Goal: Transaction & Acquisition: Purchase product/service

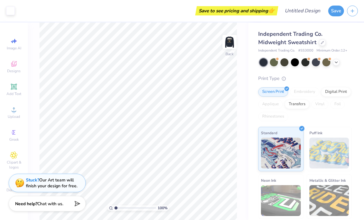
click at [321, 43] on icon at bounding box center [322, 42] width 3 height 3
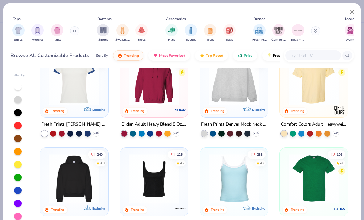
scroll to position [23, 0]
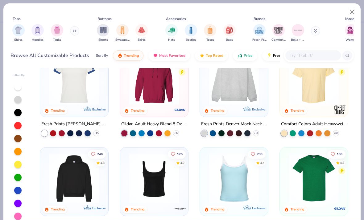
click at [325, 86] on img at bounding box center [314, 80] width 56 height 50
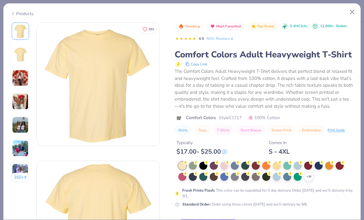
click at [320, 163] on icon at bounding box center [322, 163] width 4 height 4
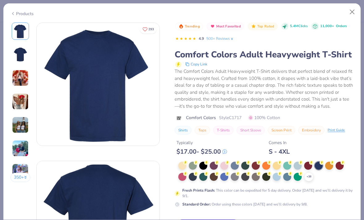
click at [237, 166] on div at bounding box center [235, 166] width 8 height 8
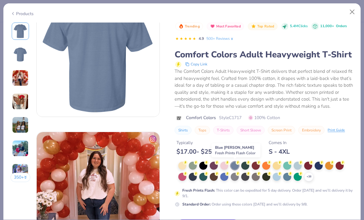
scroll to position [167, 0]
click at [227, 217] on div "Trending Most Favorited Top Rated 5.4M Clicks 11,000+ Orders 4.9 500+ Reviews C…" at bounding box center [264, 160] width 179 height 275
click at [230, 217] on div "Trending Most Favorited Top Rated 5.4M Clicks 11,000+ Orders 4.9 500+ Reviews C…" at bounding box center [264, 160] width 179 height 275
click at [355, 10] on button "Close" at bounding box center [353, 12] width 12 height 12
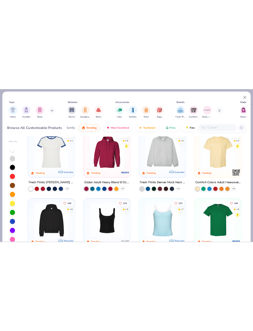
scroll to position [15, 0]
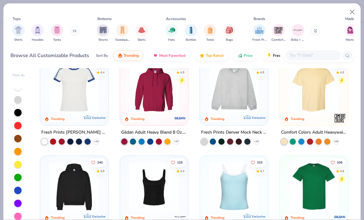
click at [328, 110] on img at bounding box center [314, 88] width 56 height 50
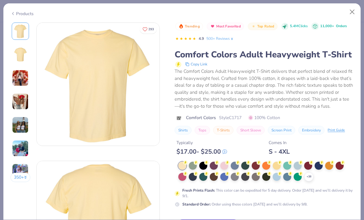
click at [326, 108] on div "The Comfort Colors Adult Heavyweight T-Shirt delivers that perfect blend of rel…" at bounding box center [264, 89] width 179 height 42
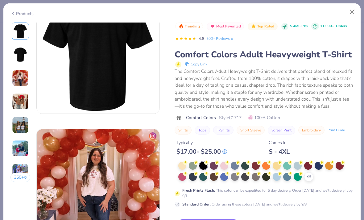
scroll to position [169, 0]
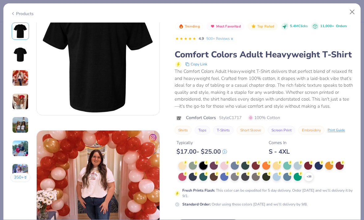
click at [228, 176] on div at bounding box center [224, 177] width 8 height 8
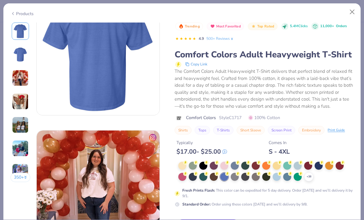
click at [194, 177] on div at bounding box center [193, 177] width 8 height 8
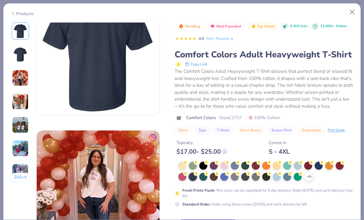
click at [312, 165] on div at bounding box center [308, 166] width 8 height 8
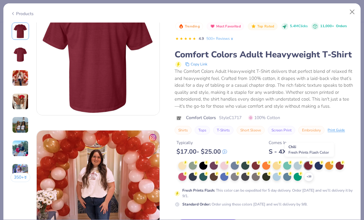
click at [319, 167] on div at bounding box center [319, 166] width 8 height 8
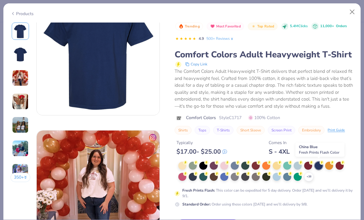
click at [302, 180] on div at bounding box center [298, 177] width 8 height 8
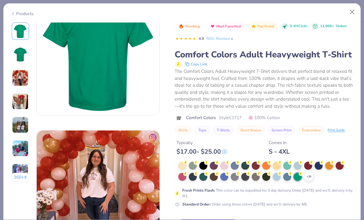
click at [306, 179] on div "+ 38" at bounding box center [308, 176] width 9 height 9
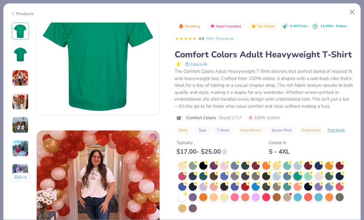
scroll to position [187, 0]
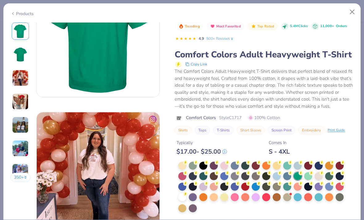
click at [188, 165] on circle at bounding box center [185, 163] width 4 height 4
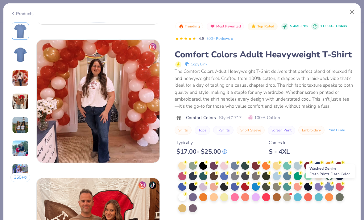
scroll to position [259, 0]
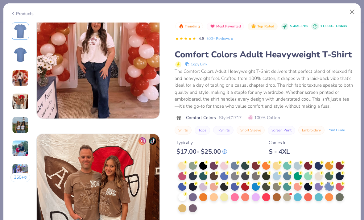
click at [363, 65] on div "Products 350 + 293 DU Delta Delta Delta, North Dakota State University AU Alpha…" at bounding box center [182, 110] width 364 height 220
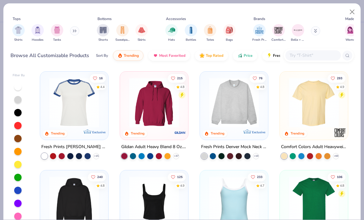
click at [336, 158] on div "+ 60" at bounding box center [336, 156] width 6 height 6
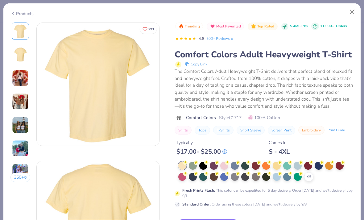
click at [337, 157] on div "Trending Most Favorited Top Rated 5.4M Clicks 11,000+ Orders 4.9 500+ Reviews C…" at bounding box center [264, 115] width 179 height 185
click at [339, 157] on div "Trending Most Favorited Top Rated 5.4M Clicks 11,000+ Orders 4.9 500+ Reviews C…" at bounding box center [264, 115] width 179 height 185
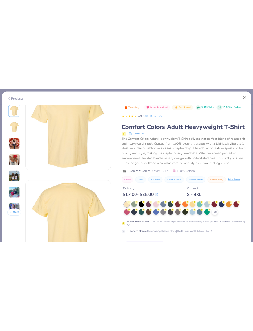
scroll to position [31, 0]
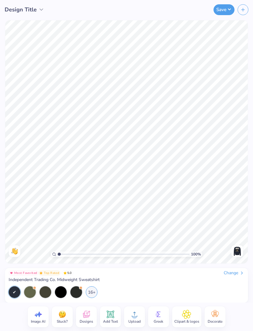
click at [94, 291] on div "16+" at bounding box center [92, 293] width 12 height 12
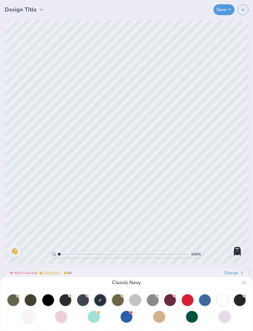
click at [244, 283] on button "Close" at bounding box center [244, 282] width 7 height 7
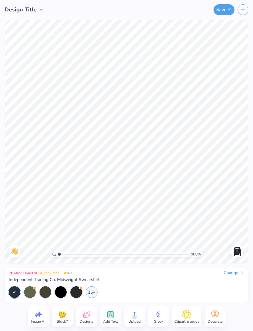
click at [236, 271] on div "Change" at bounding box center [234, 273] width 21 height 6
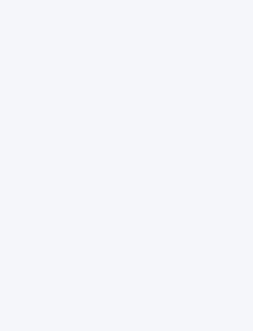
click at [249, 104] on div at bounding box center [126, 165] width 253 height 331
